Goal: Information Seeking & Learning: Learn about a topic

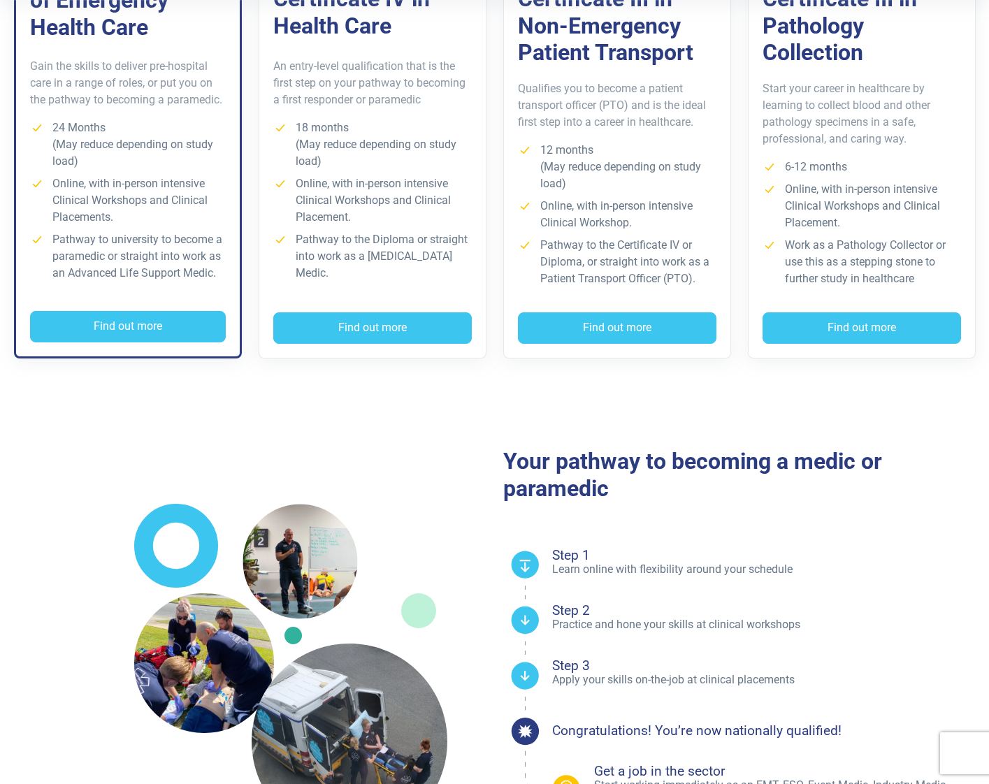
scroll to position [505, 0]
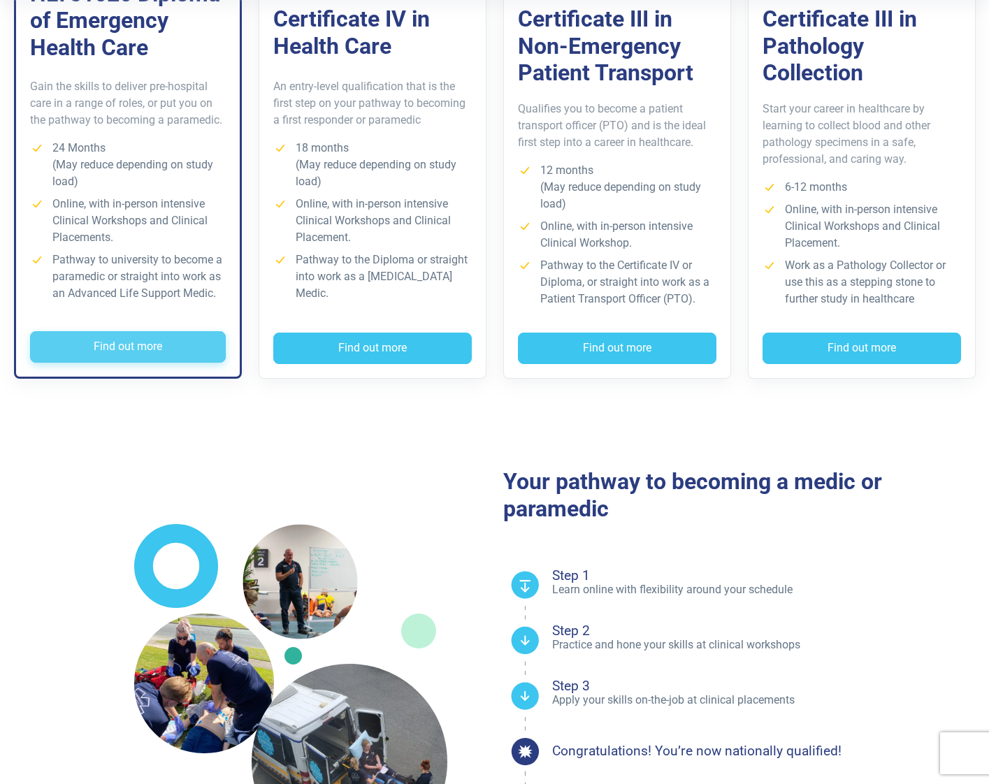
click at [153, 344] on button "Find out more" at bounding box center [128, 347] width 196 height 32
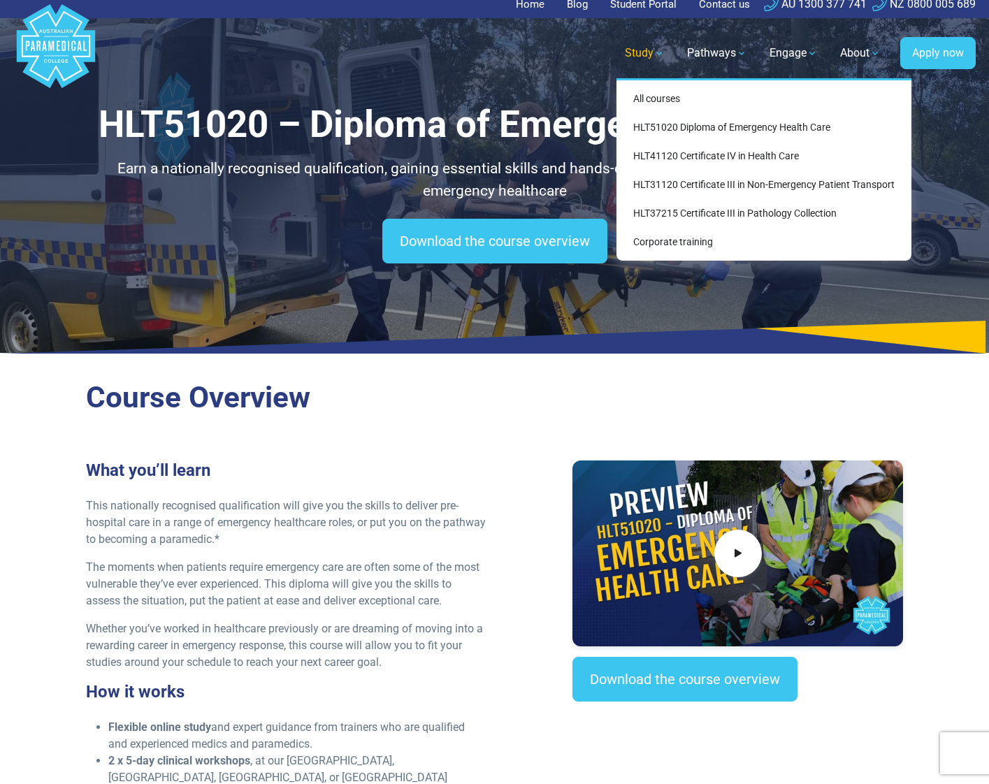
scroll to position [10, 0]
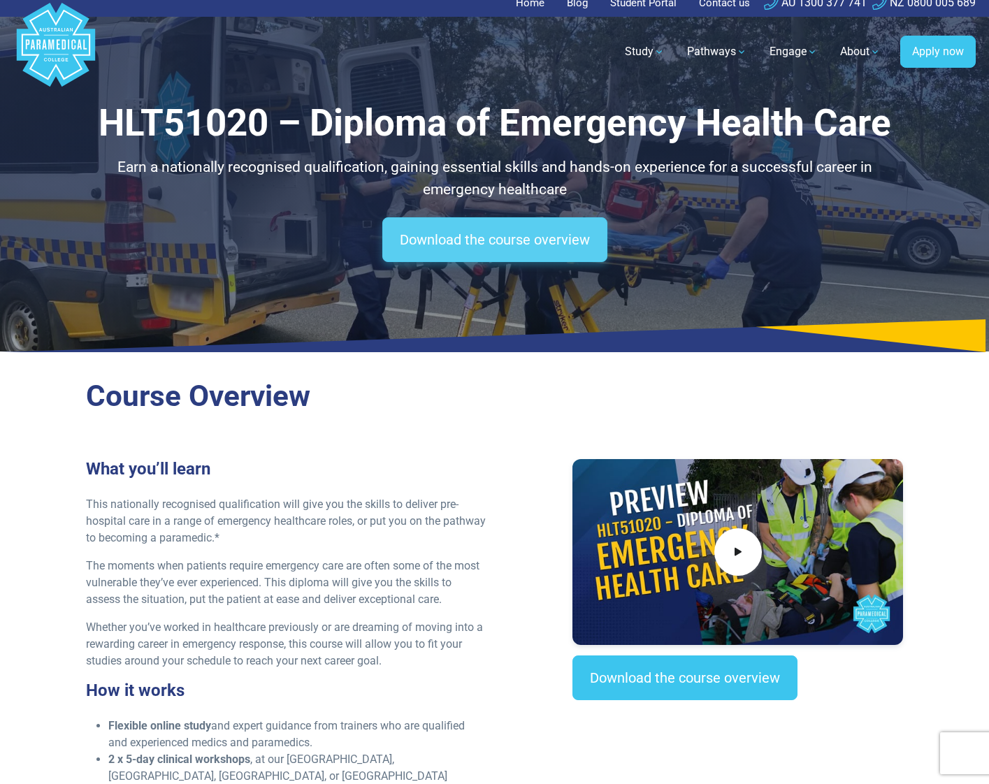
click at [506, 243] on link "Download the course overview" at bounding box center [494, 239] width 225 height 45
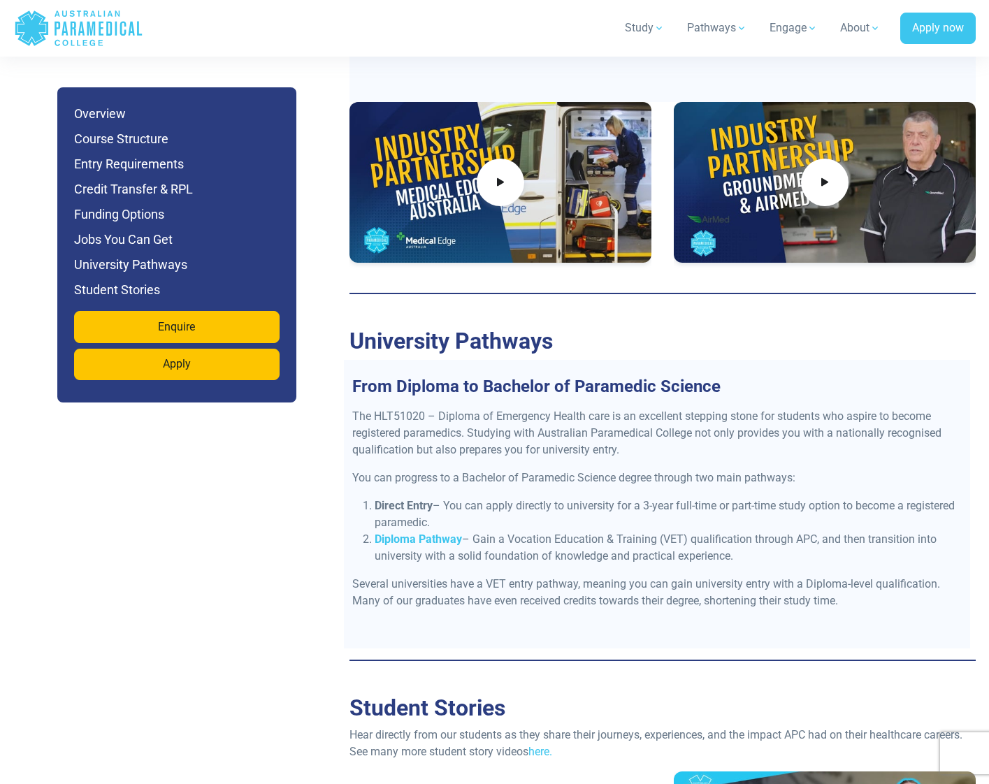
scroll to position [5421, 0]
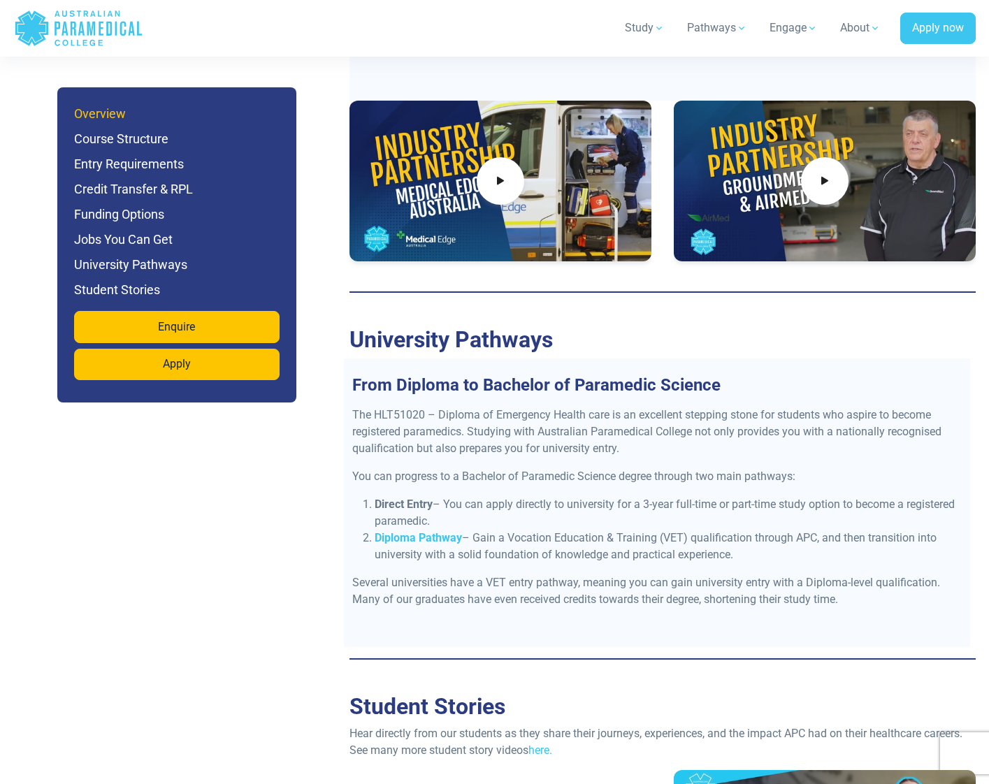
click at [118, 111] on h6 "Overview" at bounding box center [176, 114] width 205 height 20
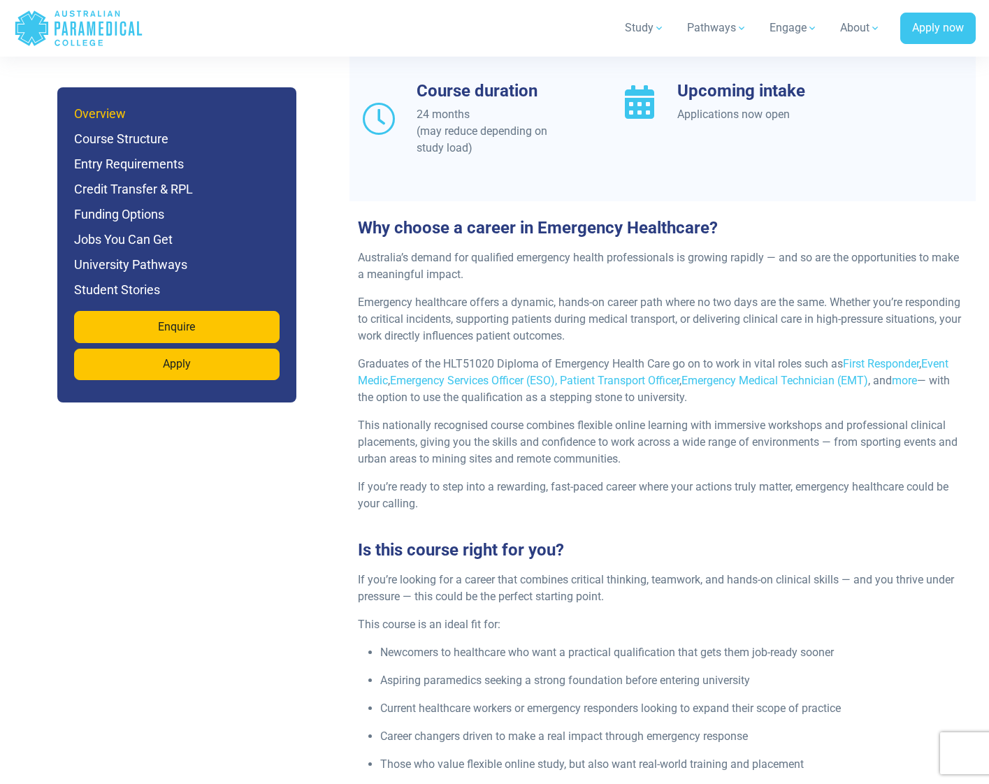
scroll to position [1199, 0]
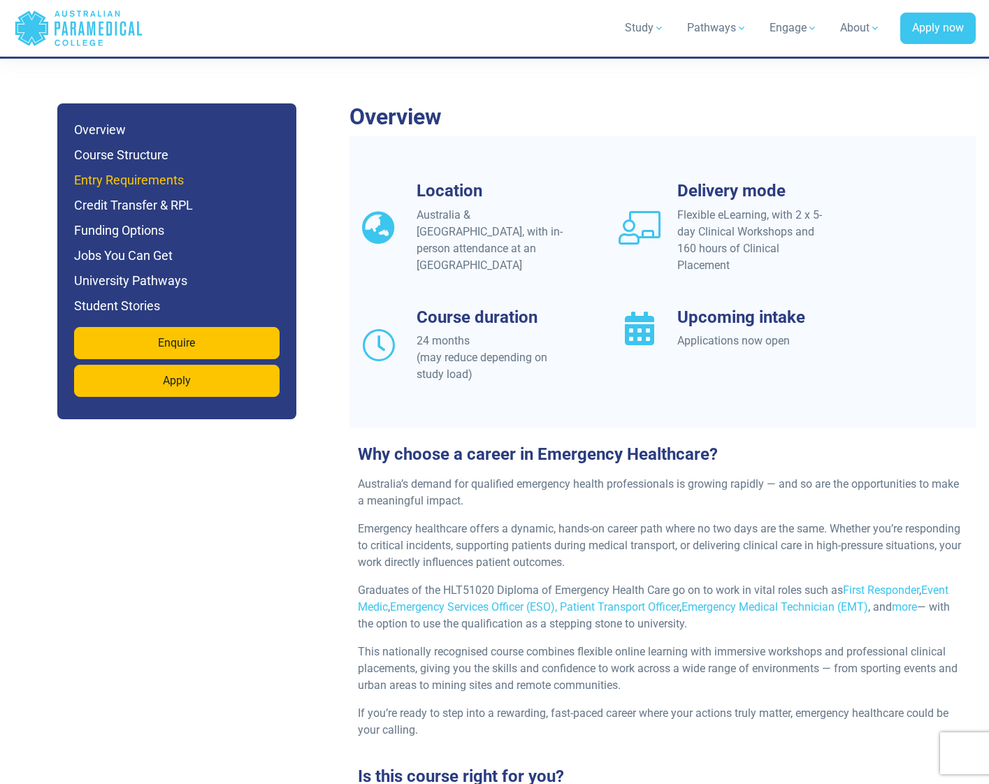
click at [119, 171] on h6 "Entry Requirements" at bounding box center [176, 181] width 205 height 20
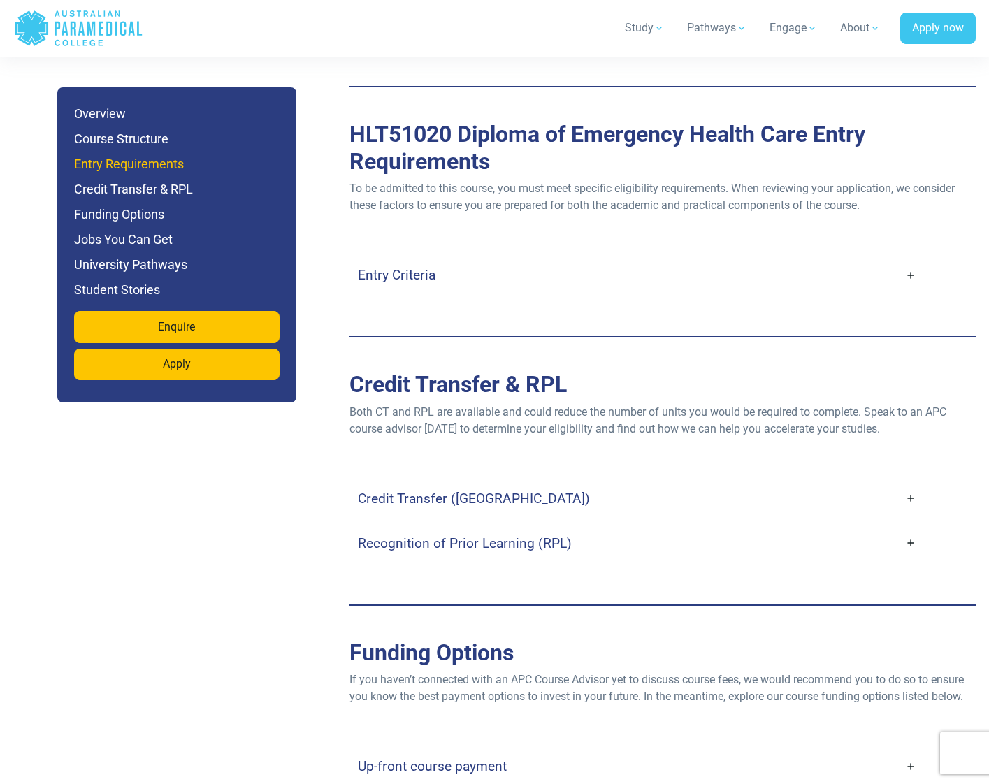
scroll to position [3789, 0]
click at [400, 266] on h4 "Entry Criteria" at bounding box center [397, 274] width 78 height 16
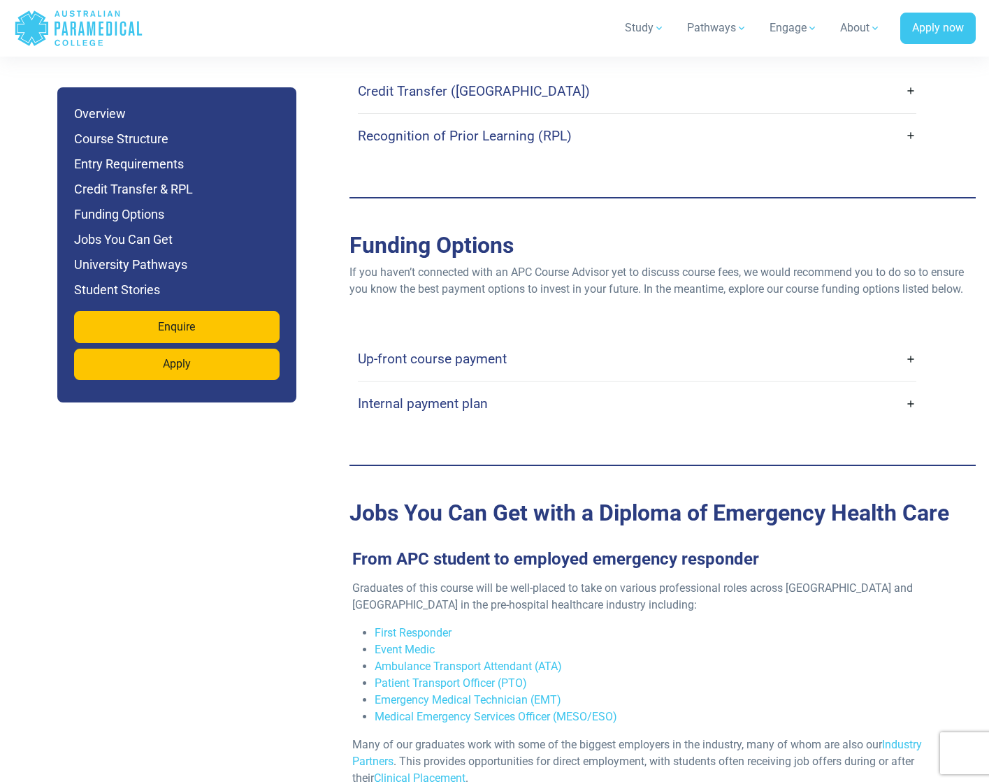
scroll to position [4733, 0]
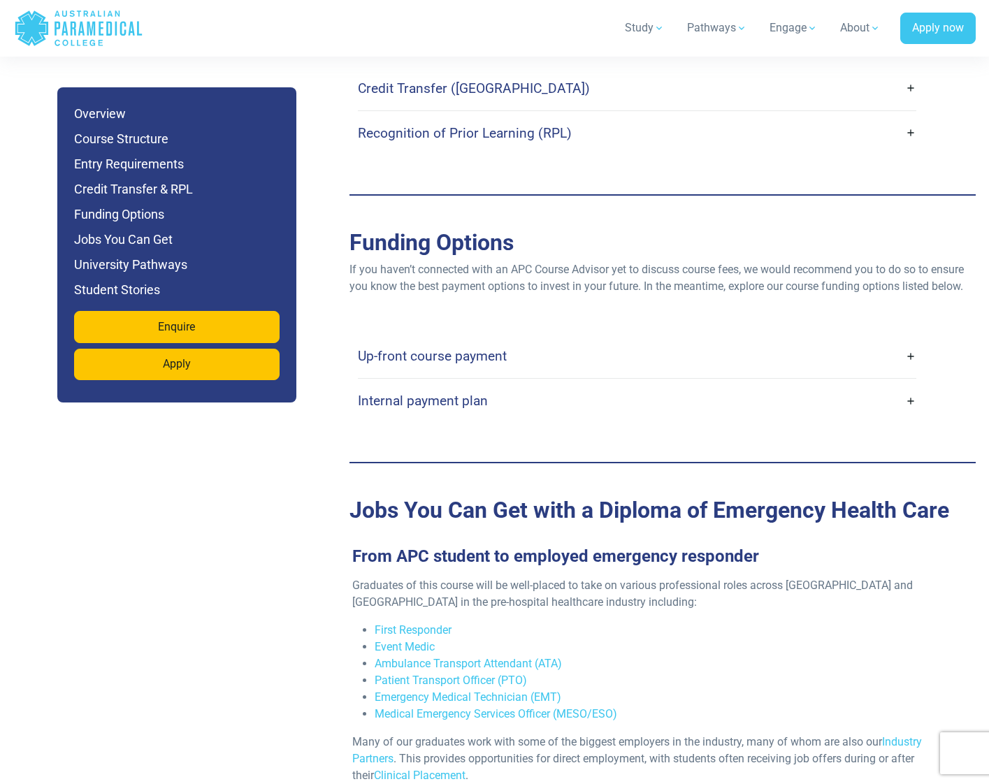
click at [489, 348] on h4 "Up-front course payment" at bounding box center [432, 356] width 149 height 16
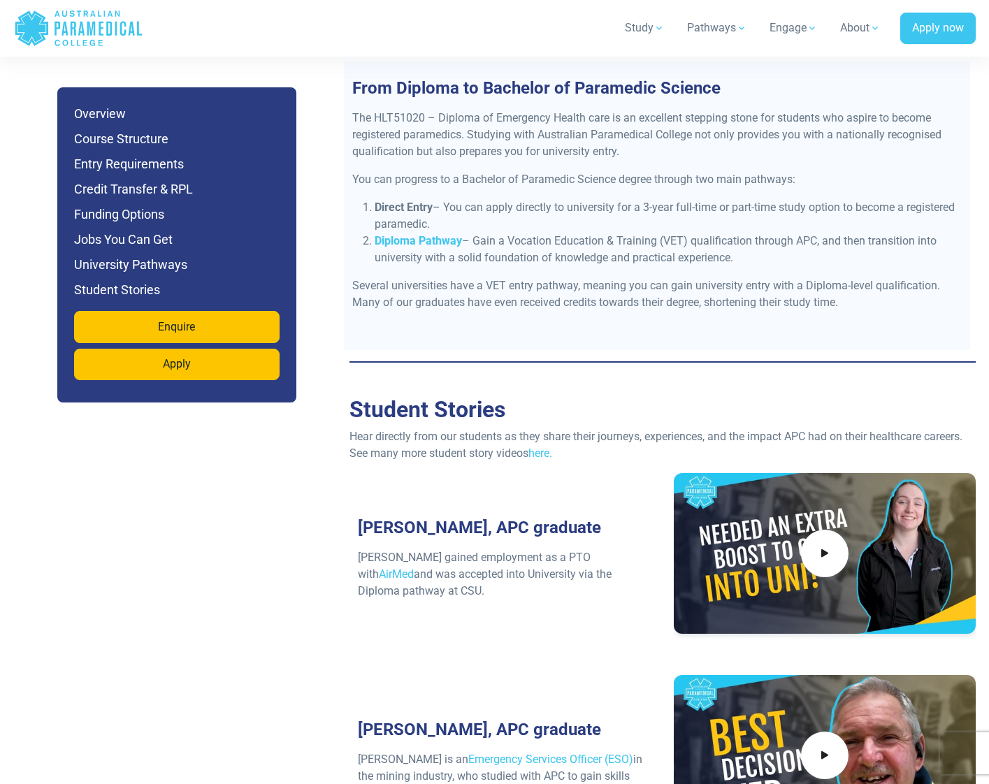
scroll to position [6316, 0]
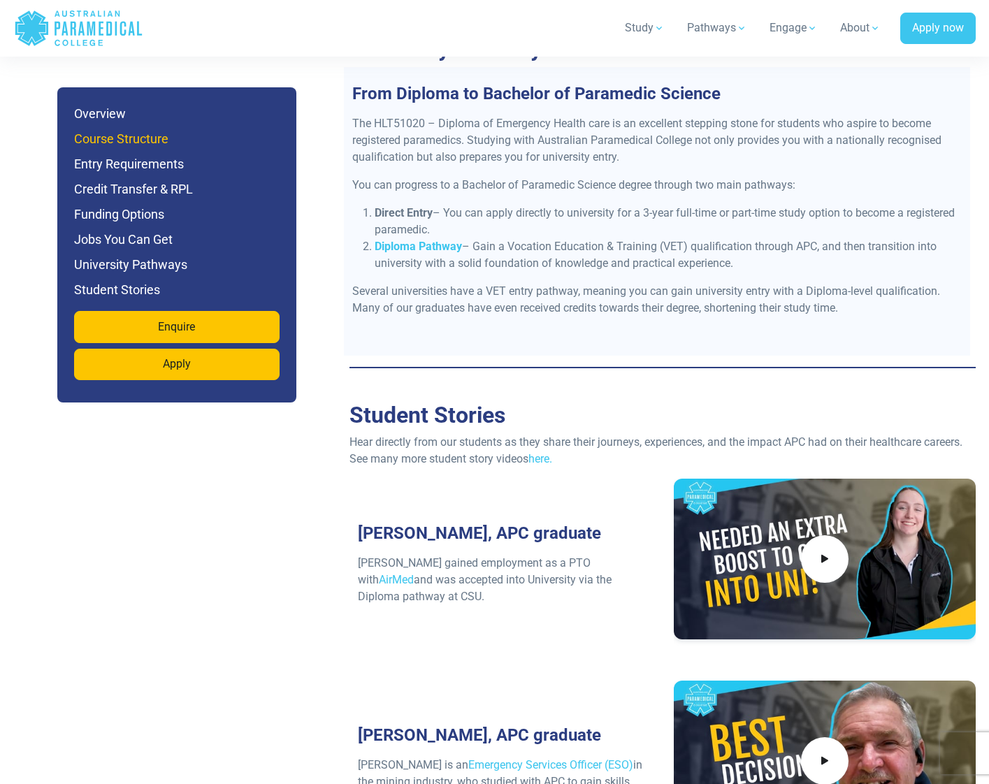
click at [131, 138] on h6 "Course Structure" at bounding box center [176, 139] width 205 height 20
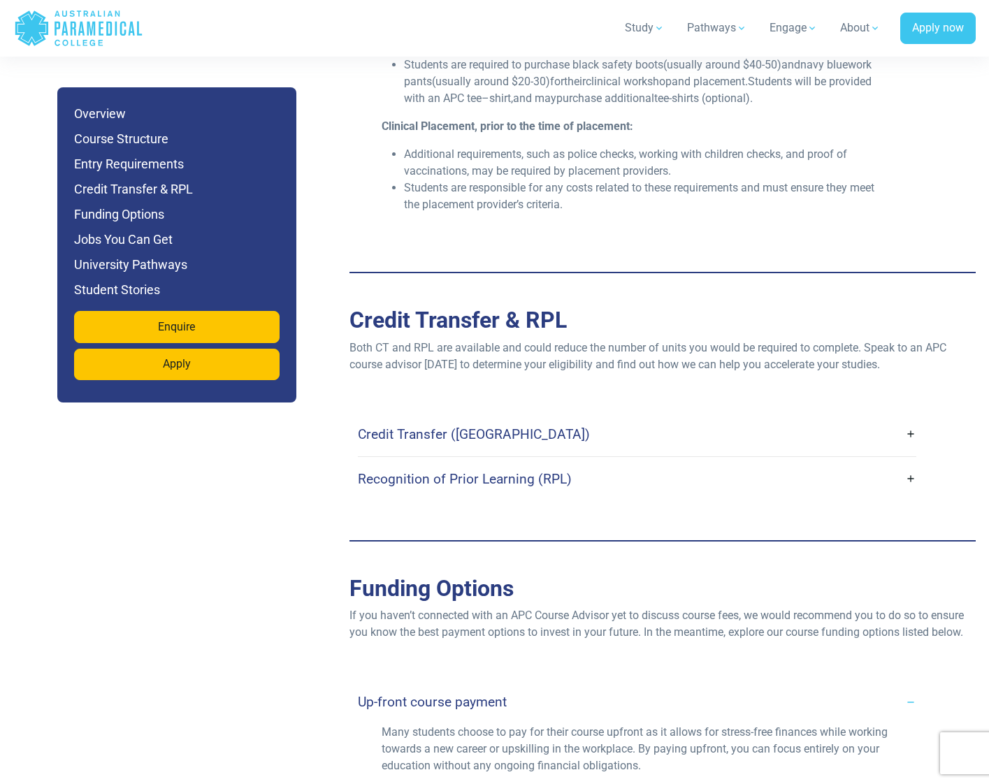
scroll to position [4397, 0]
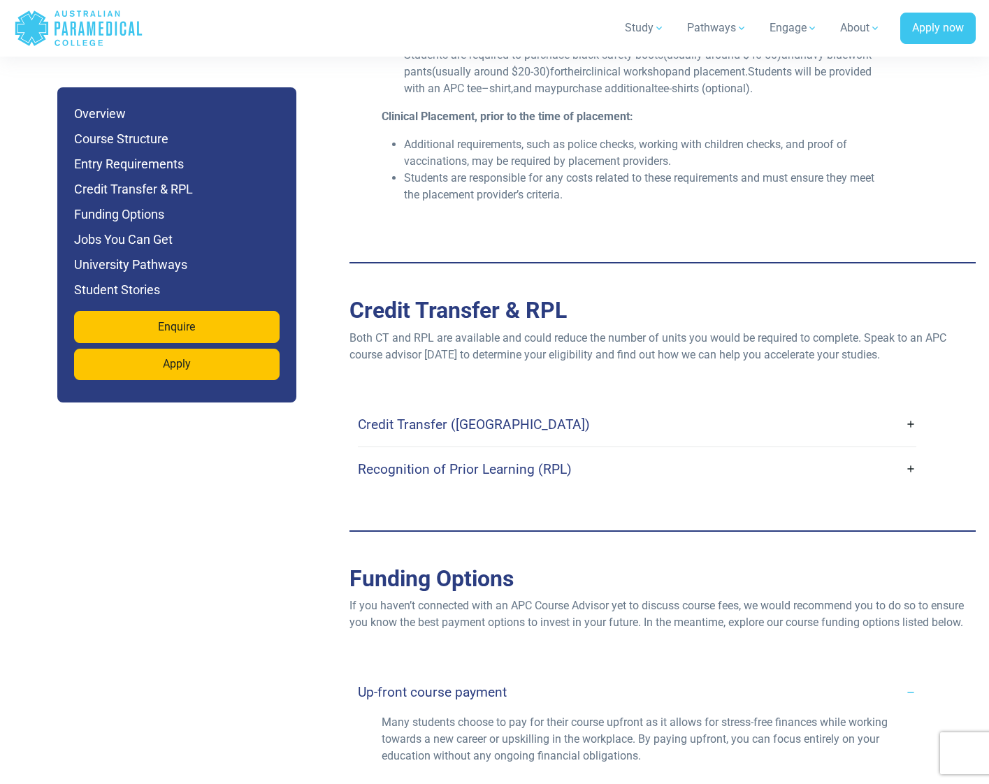
click at [649, 408] on link "Credit Transfer ([GEOGRAPHIC_DATA])" at bounding box center [637, 424] width 558 height 33
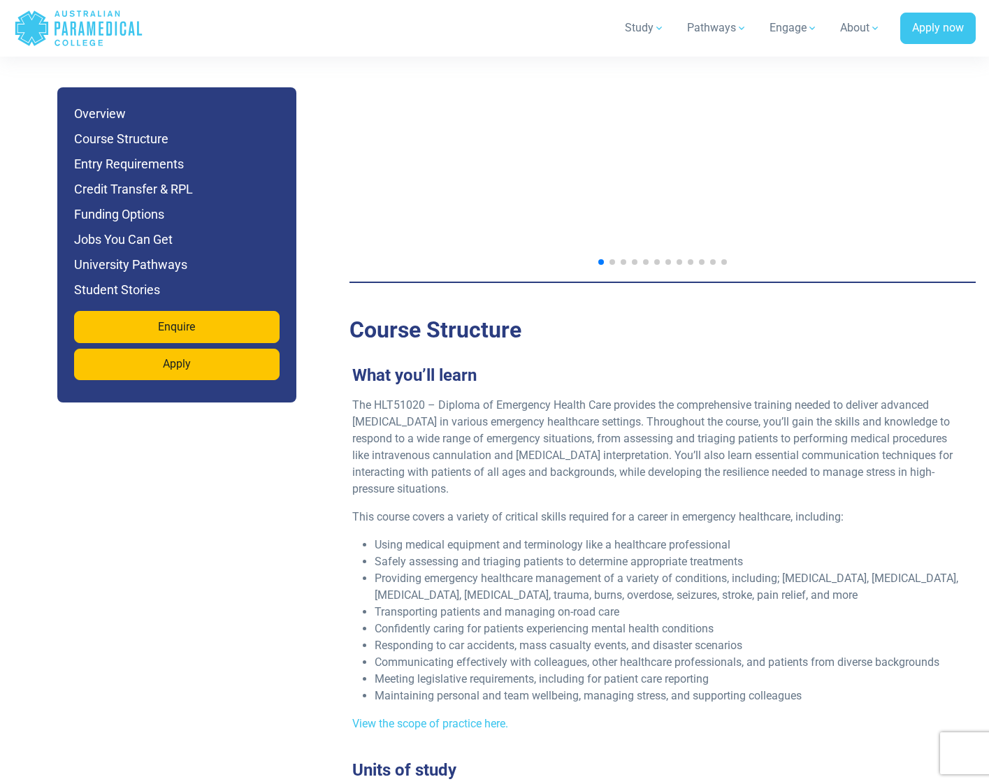
scroll to position [2340, 0]
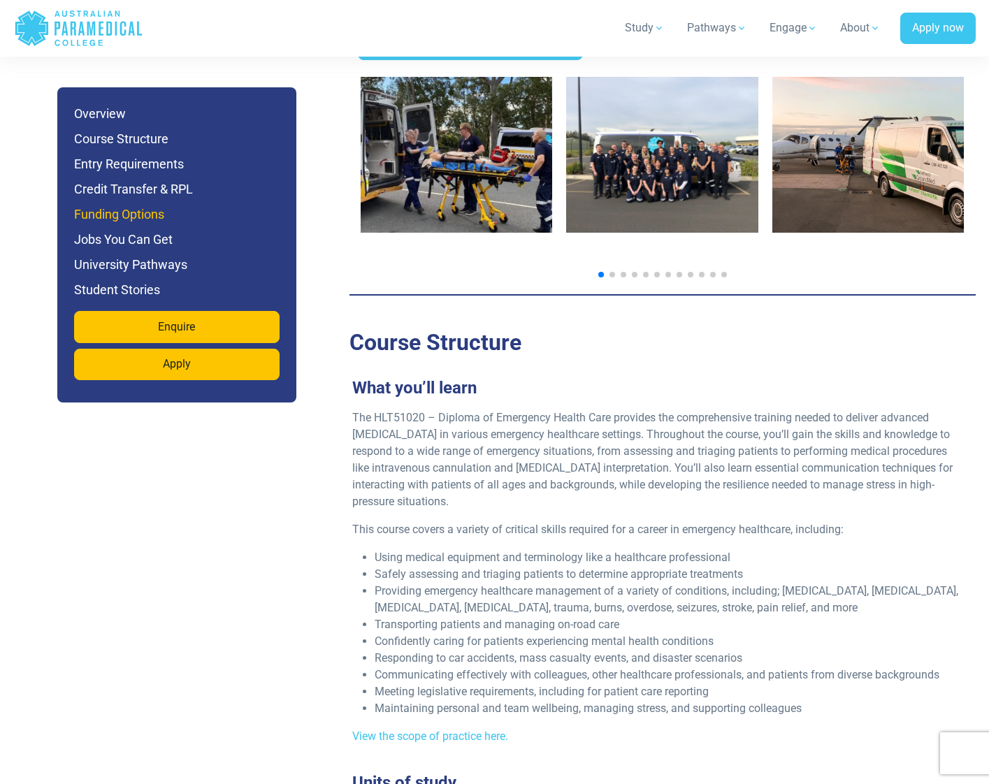
click at [113, 212] on h6 "Funding Options" at bounding box center [176, 215] width 205 height 20
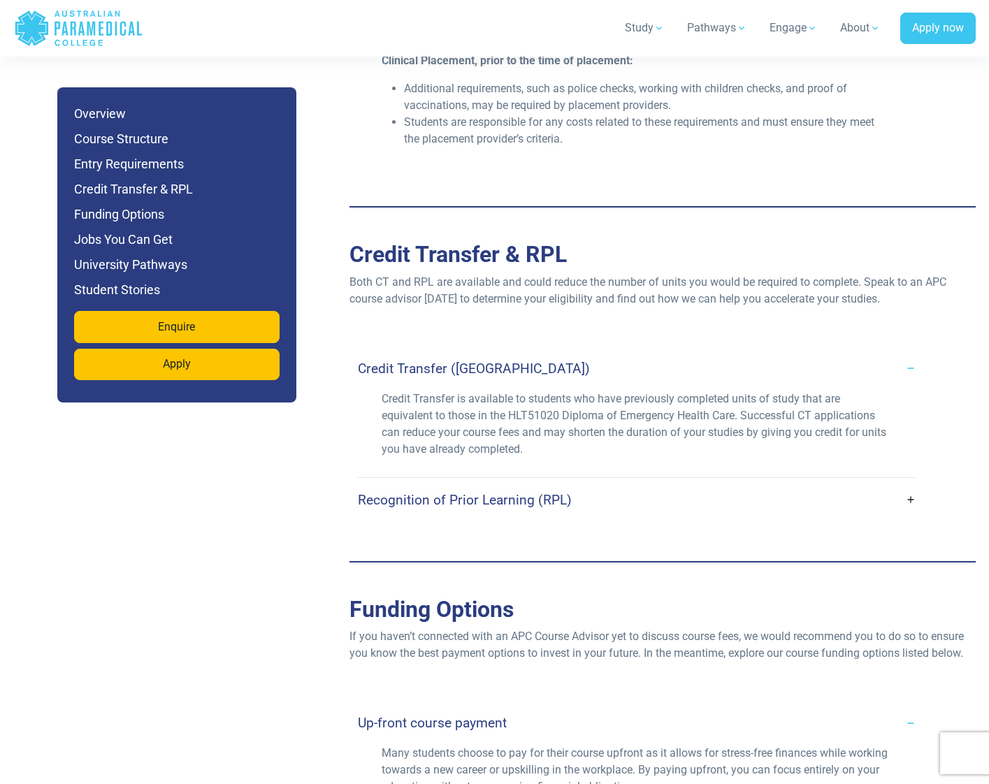
scroll to position [4428, 0]
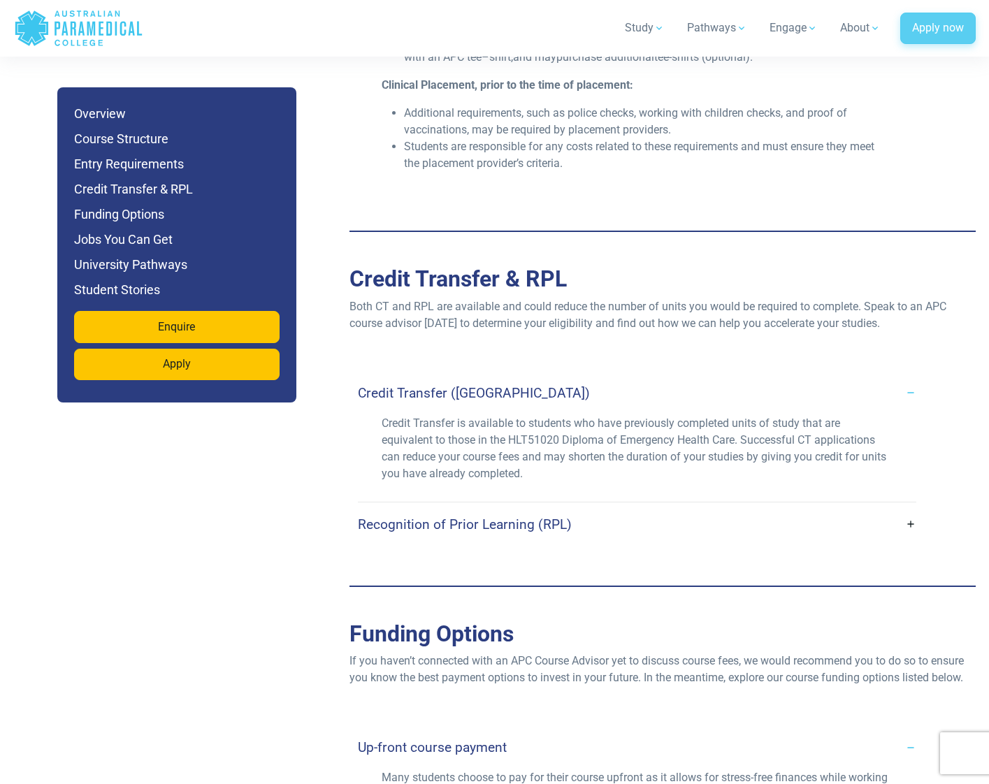
click at [941, 27] on link "Apply now" at bounding box center [937, 29] width 75 height 32
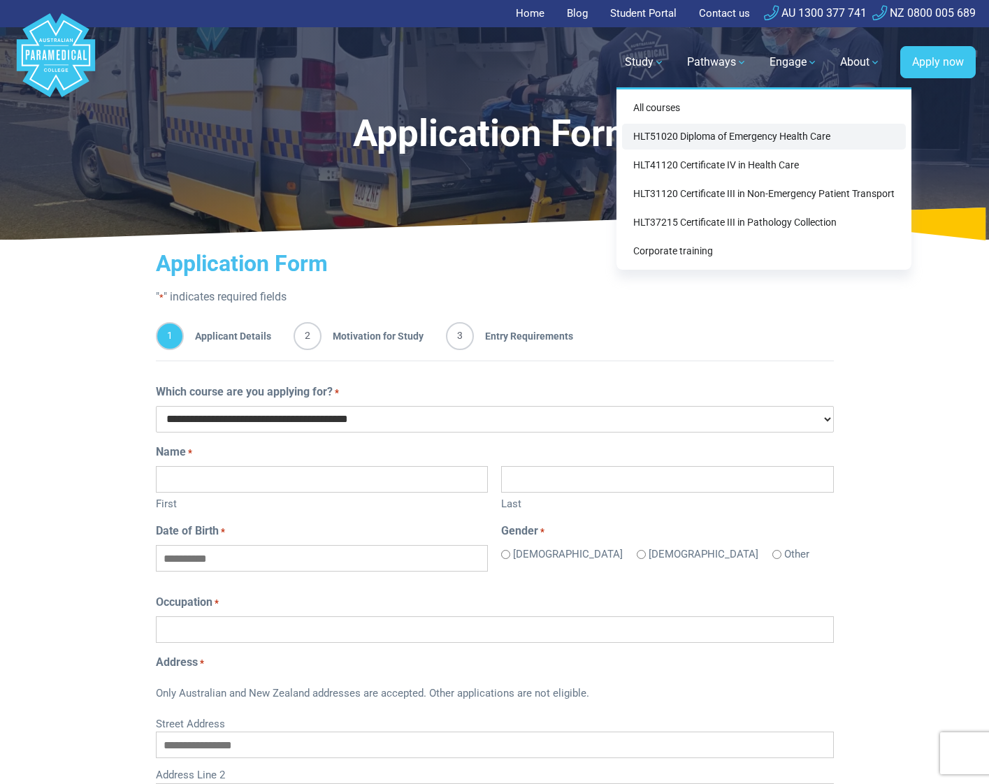
click at [696, 138] on link "HLT51020 Diploma of Emergency Health Care" at bounding box center [764, 137] width 284 height 26
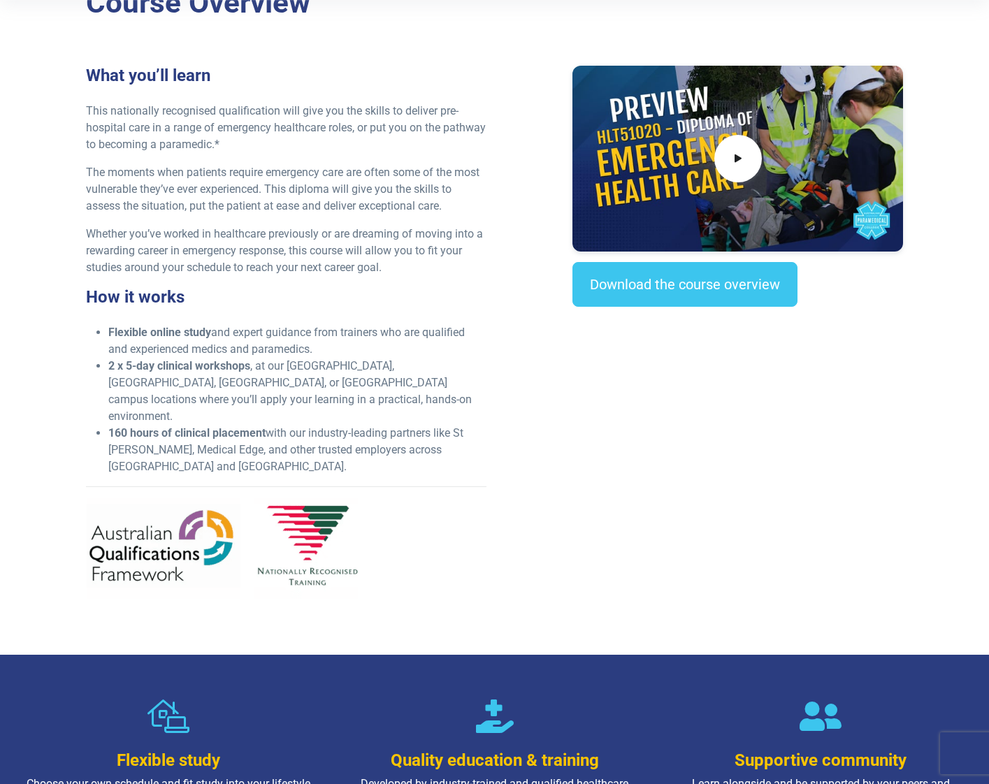
scroll to position [405, 0]
